Goal: Task Accomplishment & Management: Manage account settings

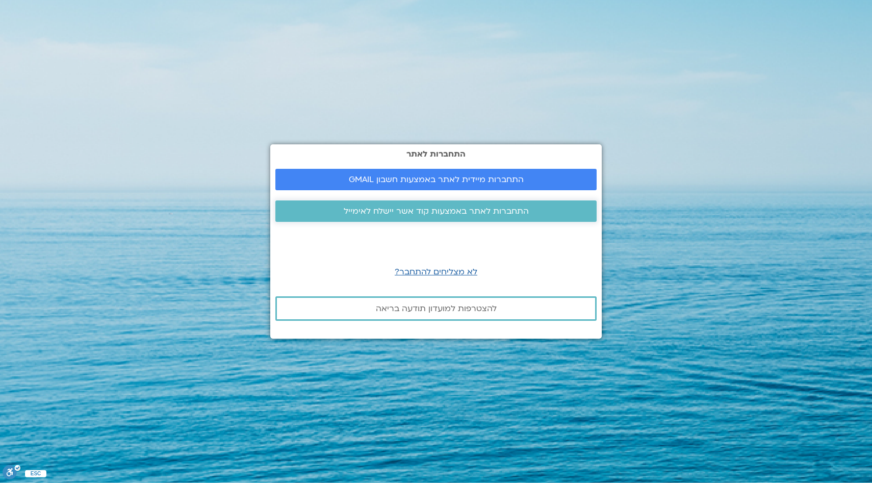
click at [403, 217] on link "התחברות לאתר באמצעות קוד אשר יישלח לאימייל" at bounding box center [435, 210] width 321 height 21
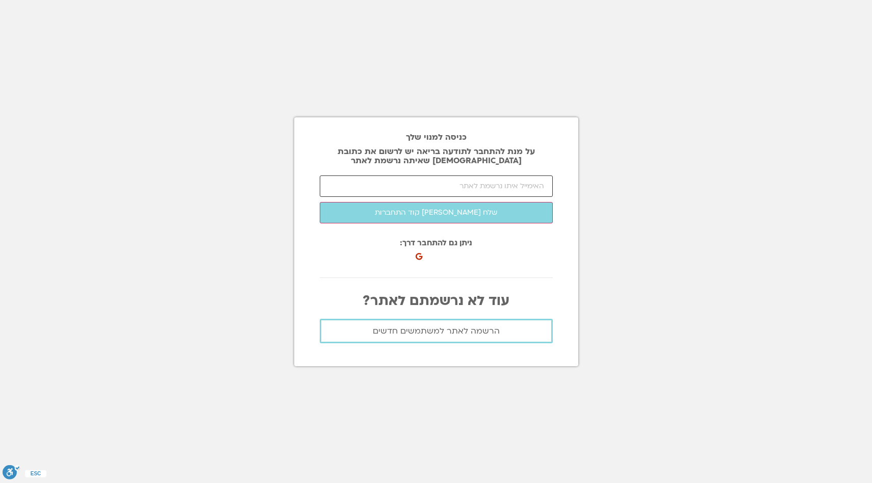
click at [416, 185] on input "email" at bounding box center [436, 185] width 233 height 21
paste input "[EMAIL_ADDRESS][DOMAIN_NAME]"
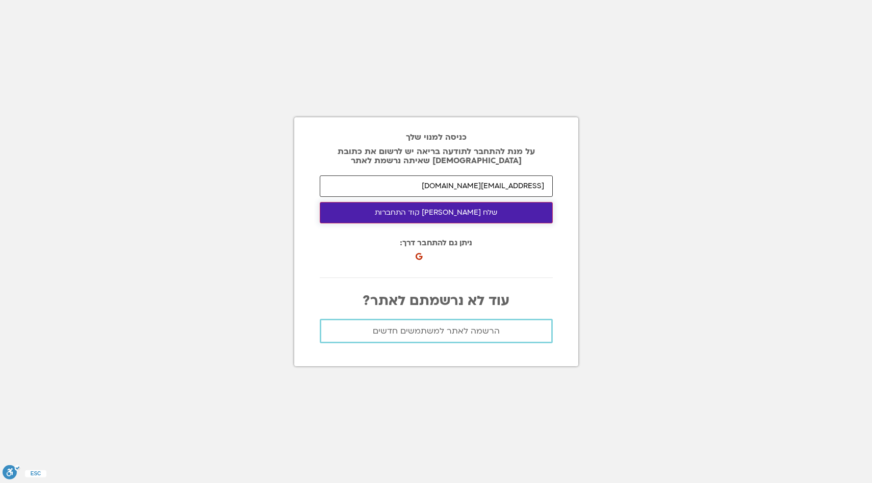
type input "[EMAIL_ADDRESS][DOMAIN_NAME]"
click at [443, 218] on button "שלח [PERSON_NAME] קוד התחברות" at bounding box center [436, 212] width 233 height 21
